Goal: Connect with others: Connect with other users

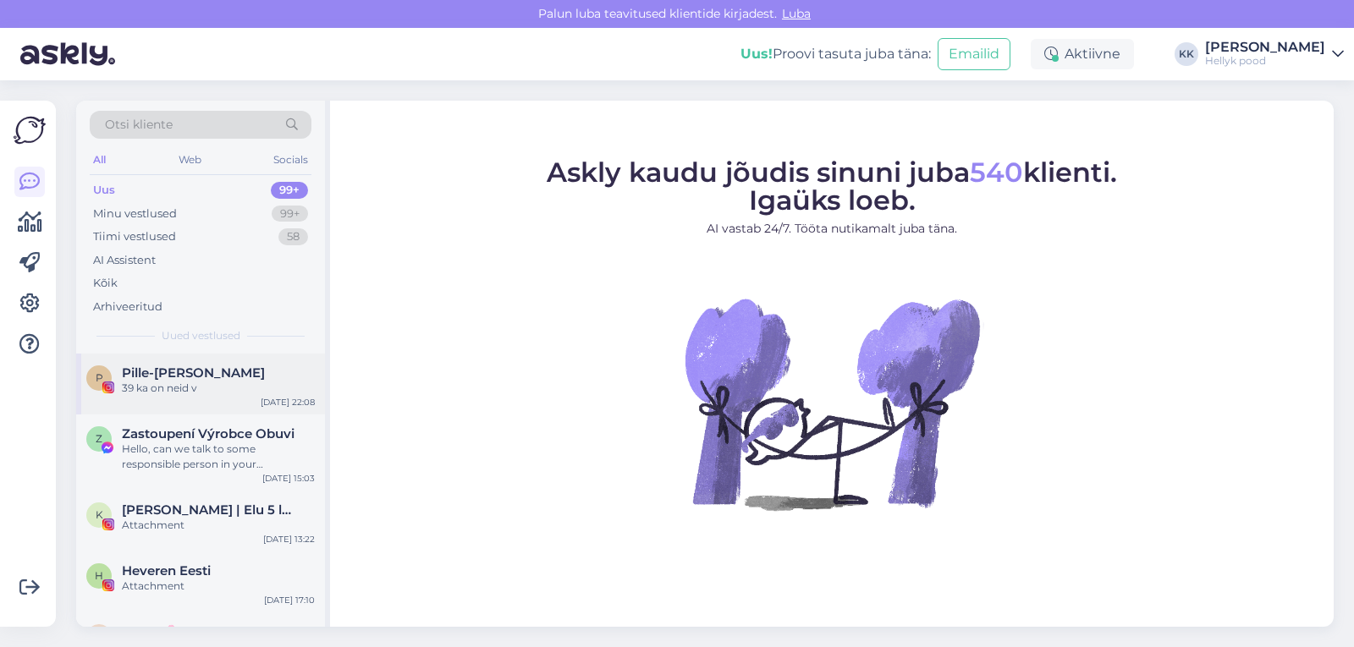
click at [180, 370] on span "Pille-[PERSON_NAME]" at bounding box center [193, 372] width 143 height 15
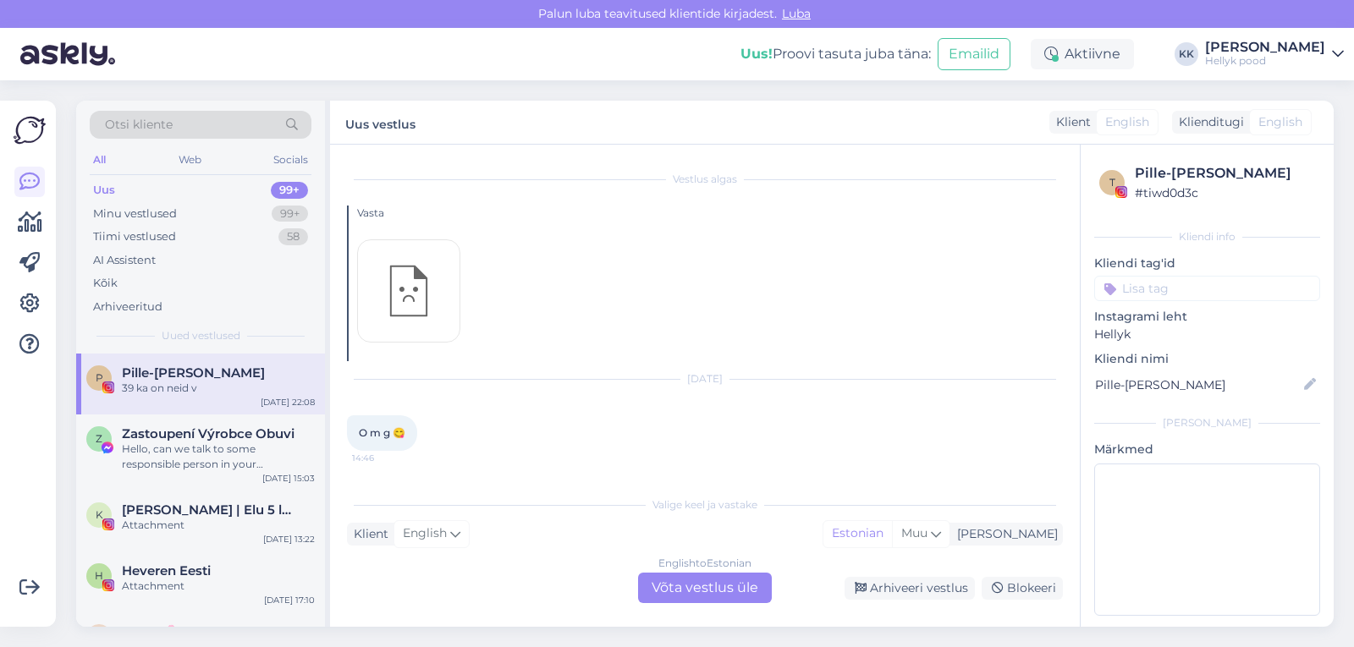
scroll to position [346, 0]
click at [183, 440] on span "Zastoupení Výrobce Obuvi" at bounding box center [208, 433] width 173 height 15
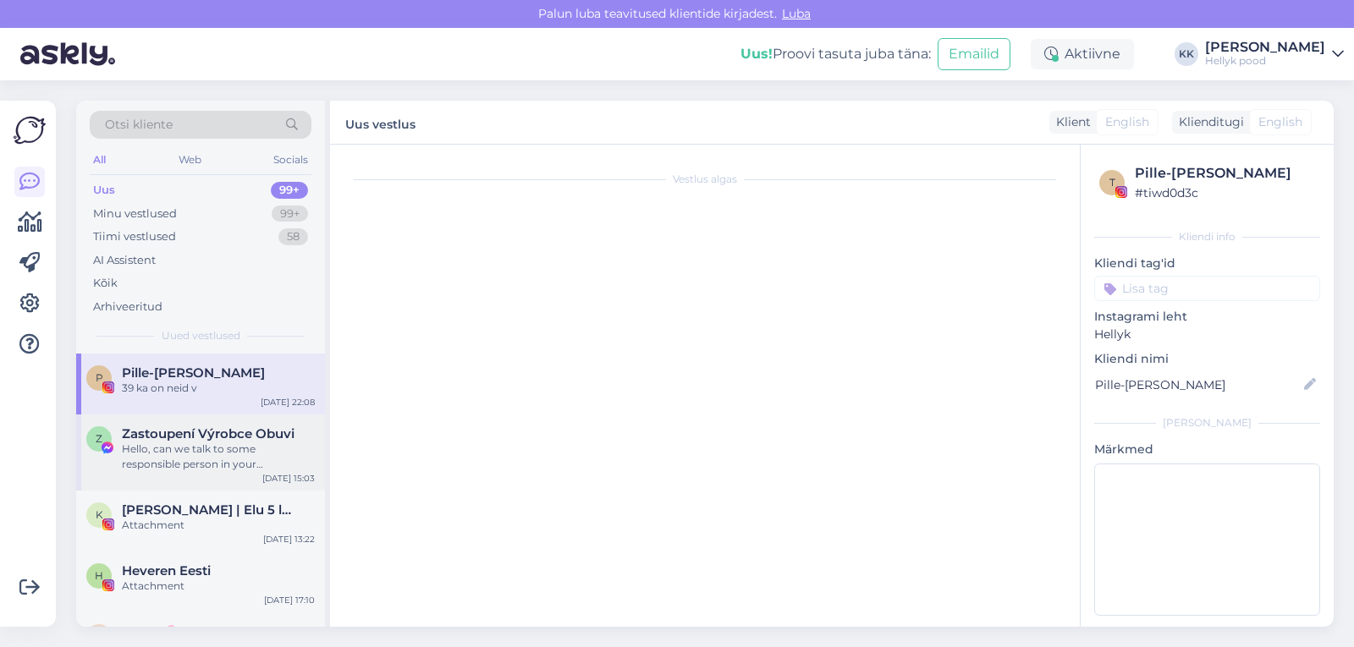
scroll to position [0, 0]
